Goal: Task Accomplishment & Management: Complete application form

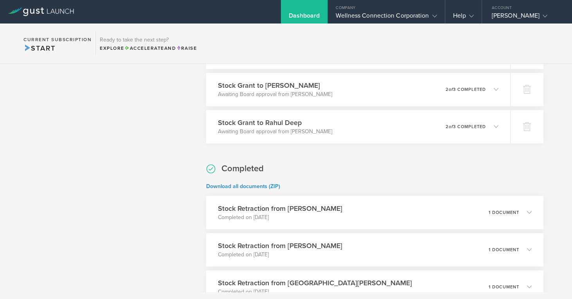
scroll to position [1375, 0]
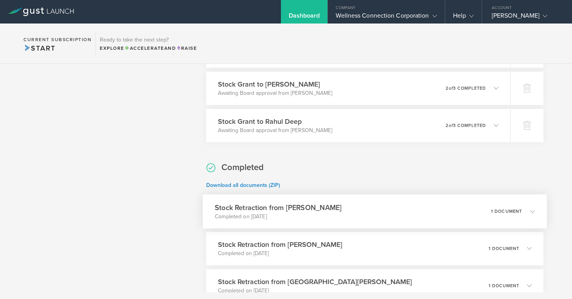
click at [314, 207] on h3 "Stock Retraction from Nicholas Bryant" at bounding box center [278, 207] width 127 height 11
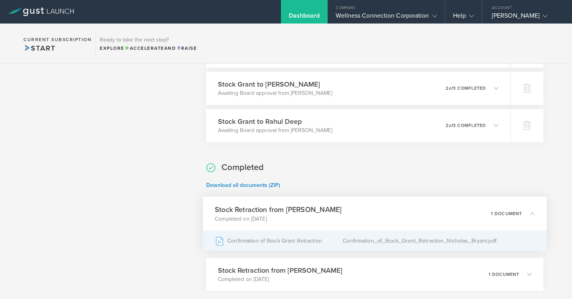
click at [294, 241] on div "Confirmation of Stock Grant Retraction" at bounding box center [279, 241] width 128 height 20
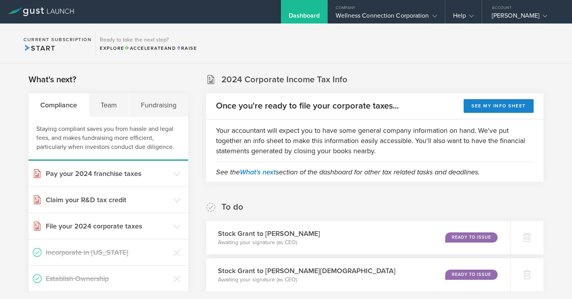
scroll to position [0, 0]
click at [391, 13] on div "Wellness Connection Corporation" at bounding box center [386, 18] width 101 height 12
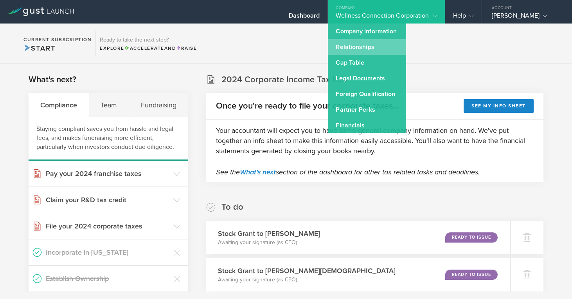
click at [370, 43] on link "Relationships" at bounding box center [367, 47] width 78 height 16
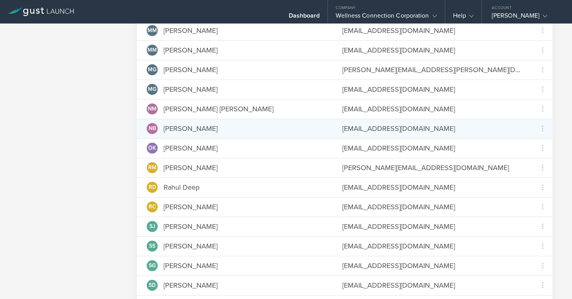
scroll to position [499, 0]
click at [542, 128] on icon at bounding box center [542, 127] width 9 height 9
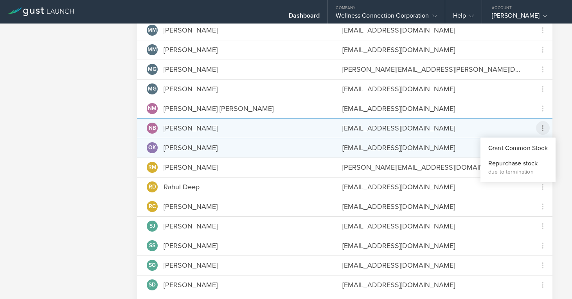
drag, startPoint x: 505, startPoint y: 150, endPoint x: 500, endPoint y: 150, distance: 5.5
click at [505, 150] on div "Grant Common Stock" at bounding box center [519, 148] width 60 height 9
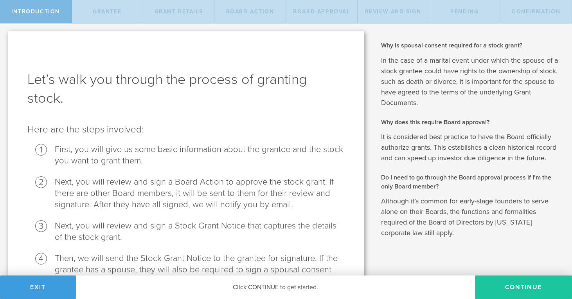
drag, startPoint x: 523, startPoint y: 284, endPoint x: 510, endPoint y: 278, distance: 14.0
click at [523, 283] on button "Continue" at bounding box center [523, 286] width 97 height 23
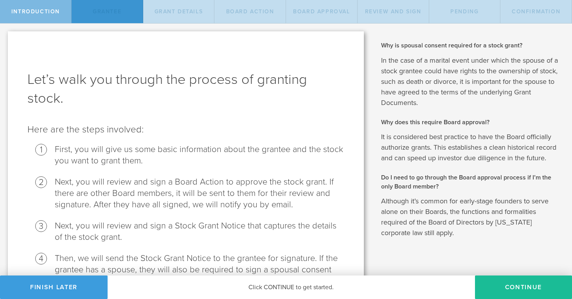
radio input "true"
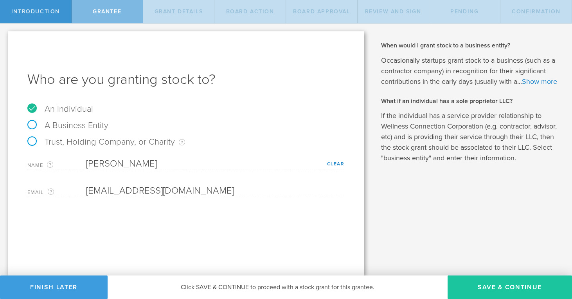
drag, startPoint x: 495, startPoint y: 286, endPoint x: 473, endPoint y: 278, distance: 22.9
click at [495, 286] on button "Save & Continue" at bounding box center [510, 286] width 125 height 23
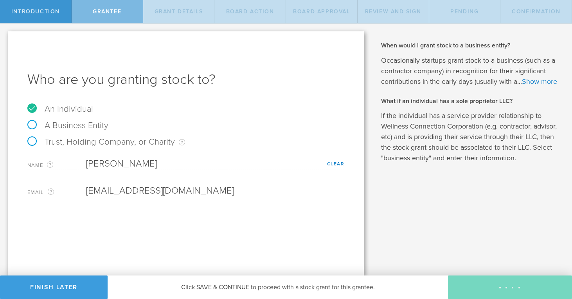
type input "48"
type input "12"
select select "none"
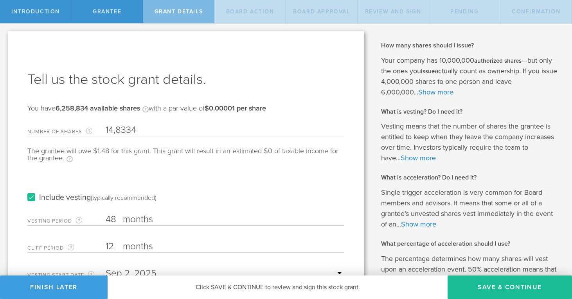
type input "148,334"
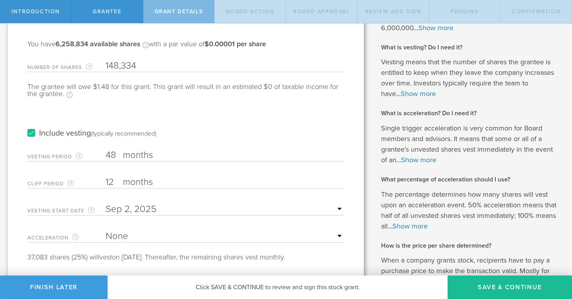
scroll to position [67, 0]
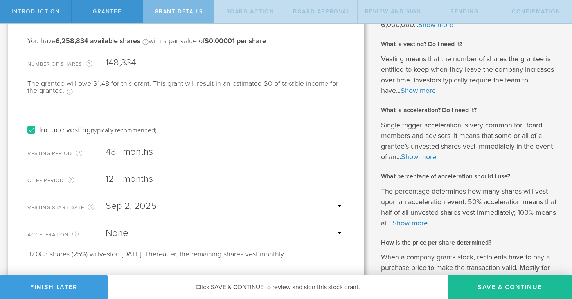
click at [112, 151] on input "48" at bounding box center [225, 152] width 239 height 12
drag, startPoint x: 115, startPoint y: 150, endPoint x: 105, endPoint y: 152, distance: 10.6
click at [105, 152] on div "Vesting Period The total number of months until vesting is complete. 48 months …" at bounding box center [185, 150] width 317 height 16
type input "24"
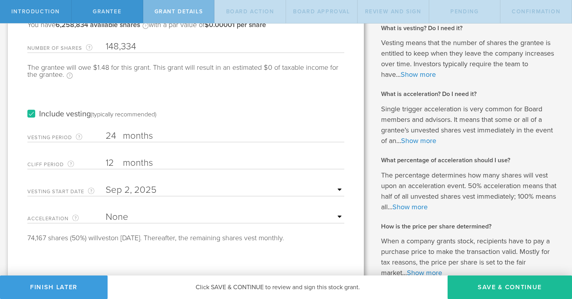
scroll to position [83, 0]
click at [339, 191] on input "text" at bounding box center [225, 191] width 239 height 12
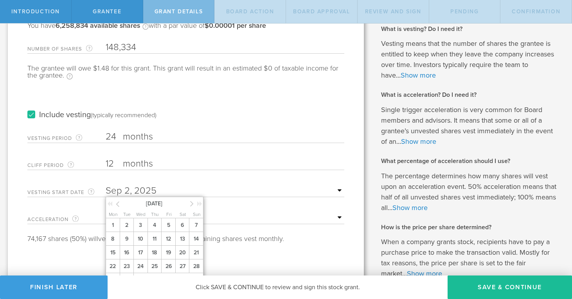
click at [118, 205] on icon at bounding box center [118, 204] width 4 height 10
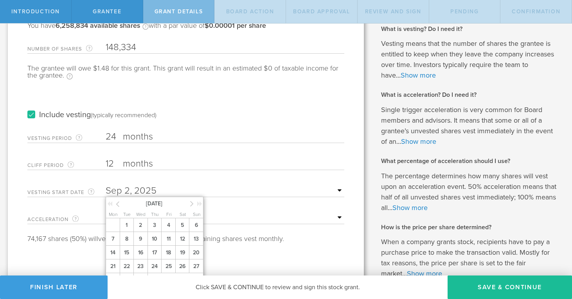
click at [118, 205] on icon at bounding box center [118, 204] width 4 height 10
click at [119, 204] on icon at bounding box center [118, 204] width 4 height 10
drag, startPoint x: 141, startPoint y: 230, endPoint x: 164, endPoint y: 215, distance: 27.7
click at [141, 230] on span "1" at bounding box center [141, 225] width 14 height 14
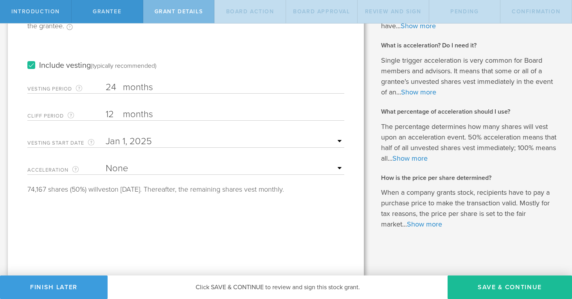
scroll to position [132, 0]
select select "double"
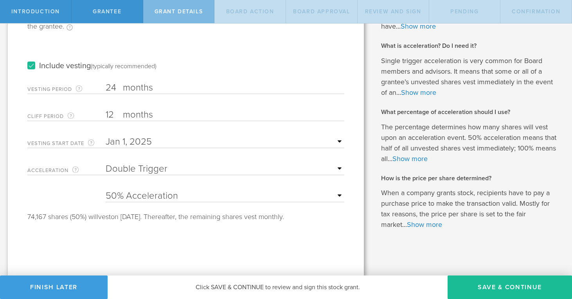
click at [213, 235] on div "Tell us the stock grant details. You have 6,258,834 available shares Available …" at bounding box center [186, 88] width 356 height 376
select select "100"
click at [172, 227] on div "Tell us the stock grant details. You have 6,258,834 available shares Available …" at bounding box center [186, 88] width 356 height 376
drag, startPoint x: 490, startPoint y: 287, endPoint x: 429, endPoint y: 268, distance: 64.1
click at [488, 287] on button "Save & Continue" at bounding box center [510, 286] width 125 height 23
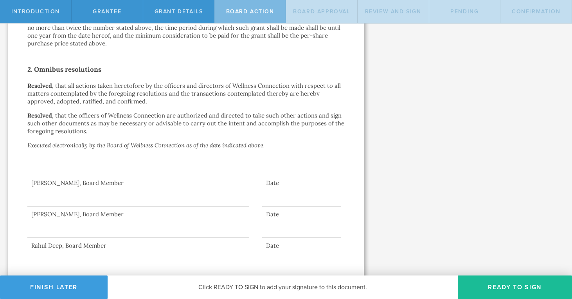
scroll to position [546, 0]
drag, startPoint x: 520, startPoint y: 282, endPoint x: 505, endPoint y: 274, distance: 17.7
click at [520, 281] on button "Ready to Sign" at bounding box center [515, 286] width 114 height 23
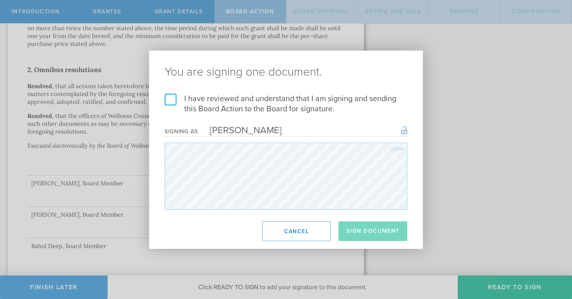
click at [172, 101] on label "I have reviewed and understand that I am signing and sending this Board Action …" at bounding box center [286, 104] width 243 height 20
click at [0, 0] on input "I have reviewed and understand that I am signing and sending this Board Action …" at bounding box center [0, 0] width 0 height 0
drag, startPoint x: 364, startPoint y: 229, endPoint x: 303, endPoint y: 213, distance: 62.6
click at [364, 229] on button "Sign Document" at bounding box center [373, 231] width 69 height 20
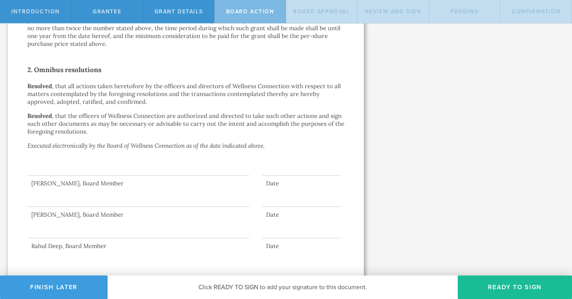
scroll to position [0, 0]
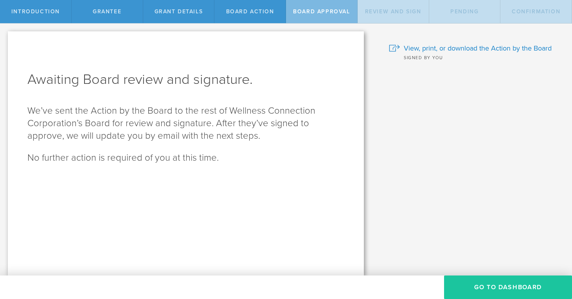
click at [481, 286] on button "Go To Dashboard" at bounding box center [508, 286] width 128 height 23
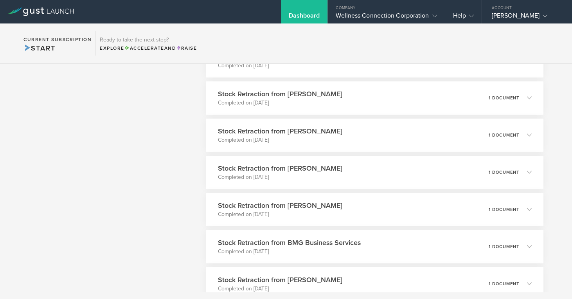
scroll to position [1784, 0]
